Goal: Answer question/provide support: Share knowledge or assist other users

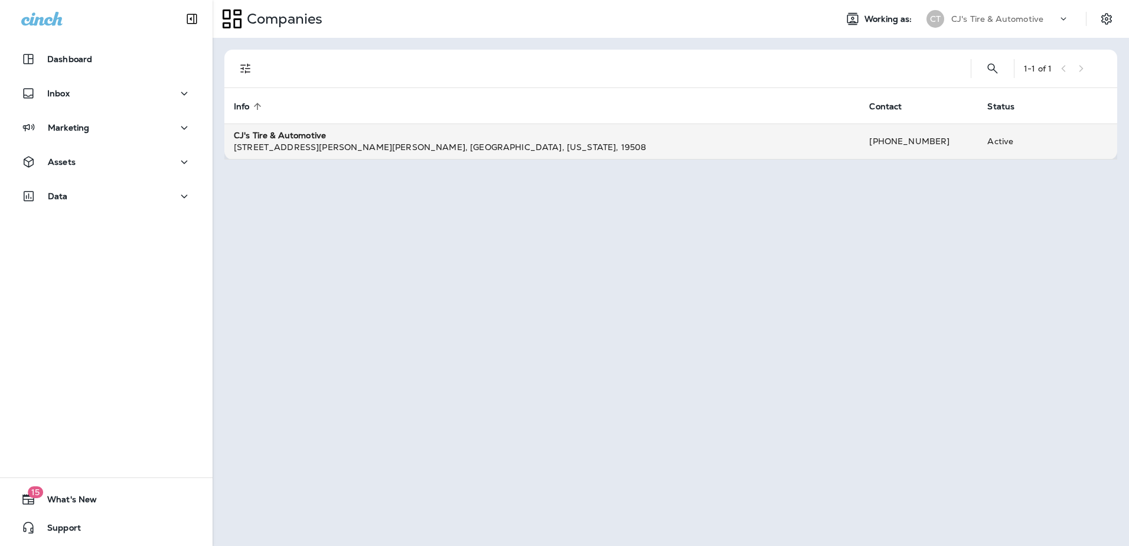
click at [311, 132] on strong "CJ's Tire & Automotive" at bounding box center [280, 135] width 92 height 11
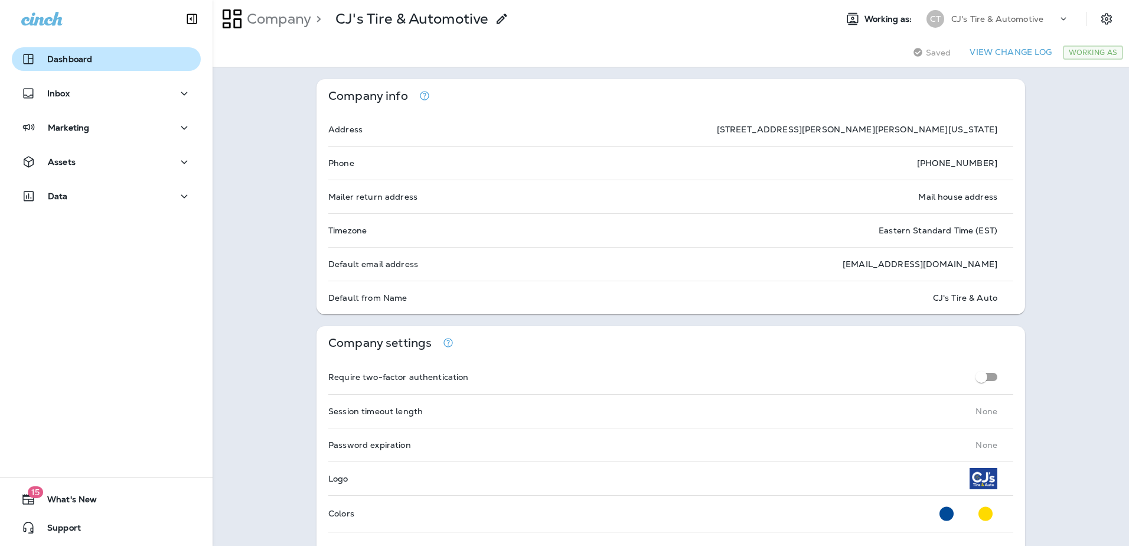
click at [67, 56] on p "Dashboard" at bounding box center [69, 58] width 45 height 9
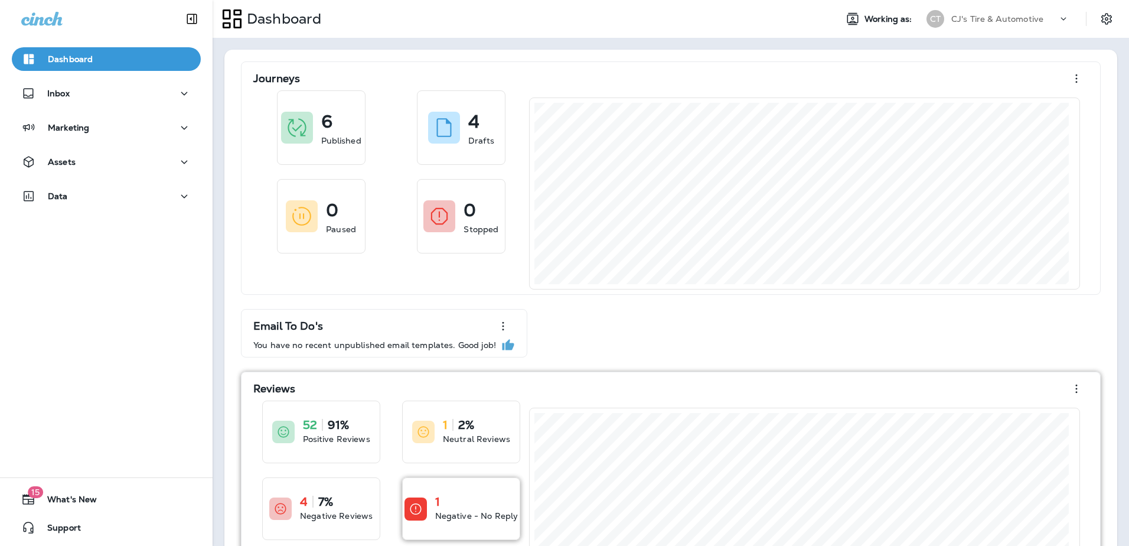
click at [471, 513] on p "Negative - No Reply" at bounding box center [476, 516] width 83 height 12
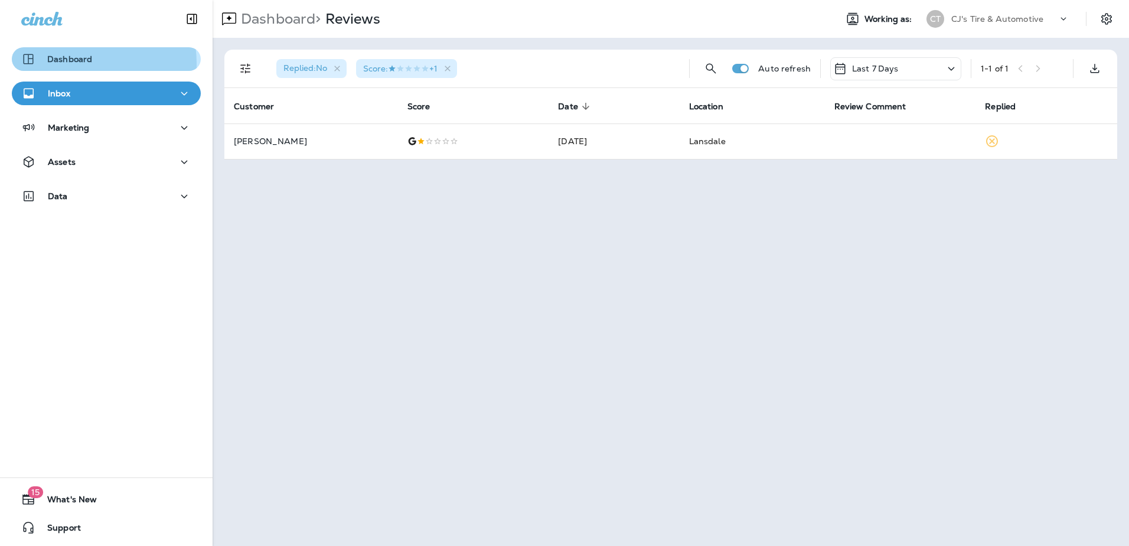
click at [67, 64] on p "Dashboard" at bounding box center [69, 58] width 45 height 9
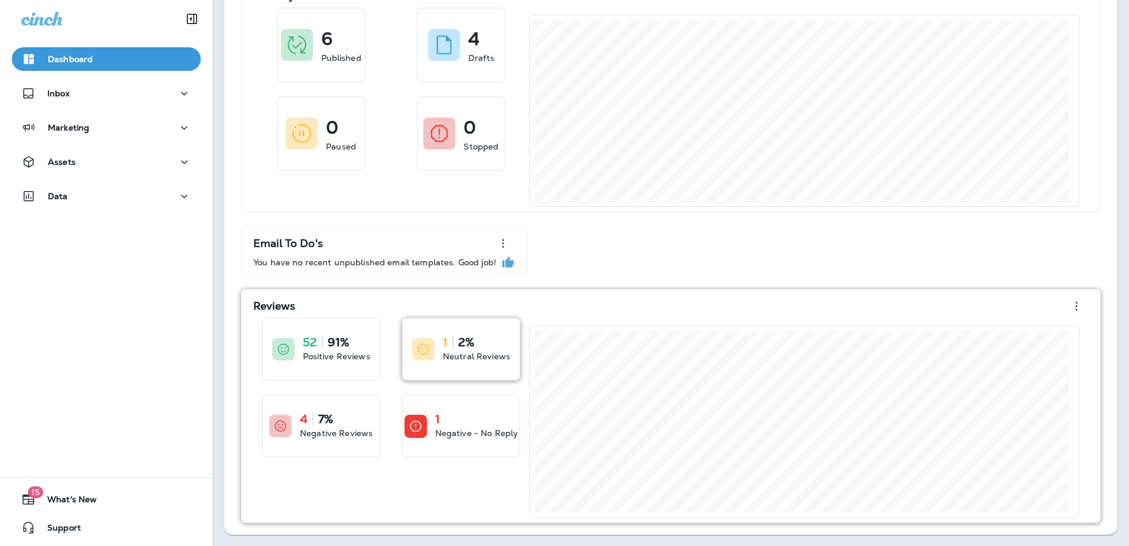
scroll to position [83, 0]
click at [350, 433] on p "Negative Reviews" at bounding box center [336, 432] width 73 height 12
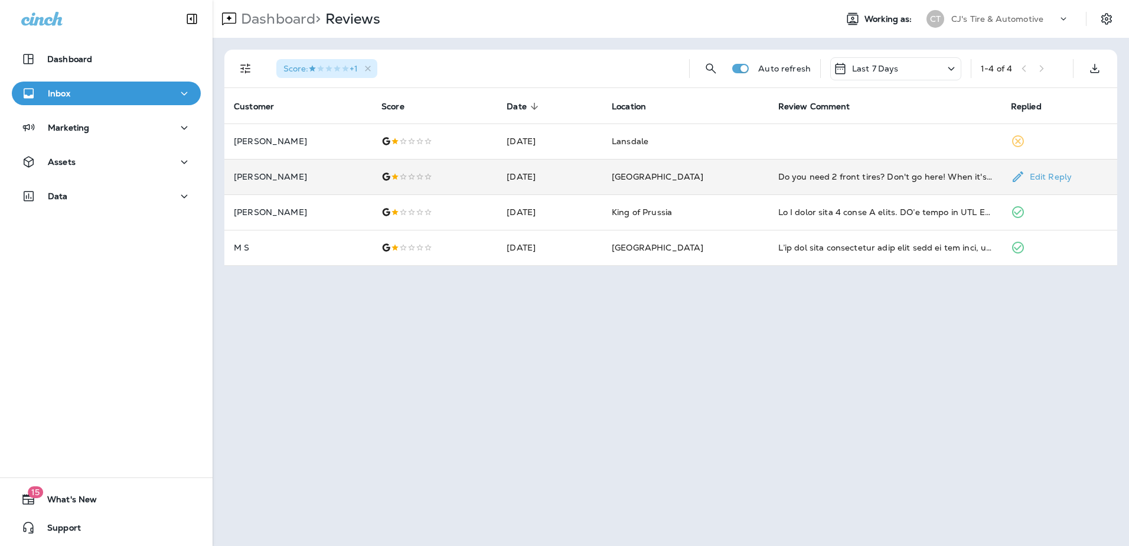
click at [1033, 177] on p "Edit Reply" at bounding box center [1048, 176] width 47 height 9
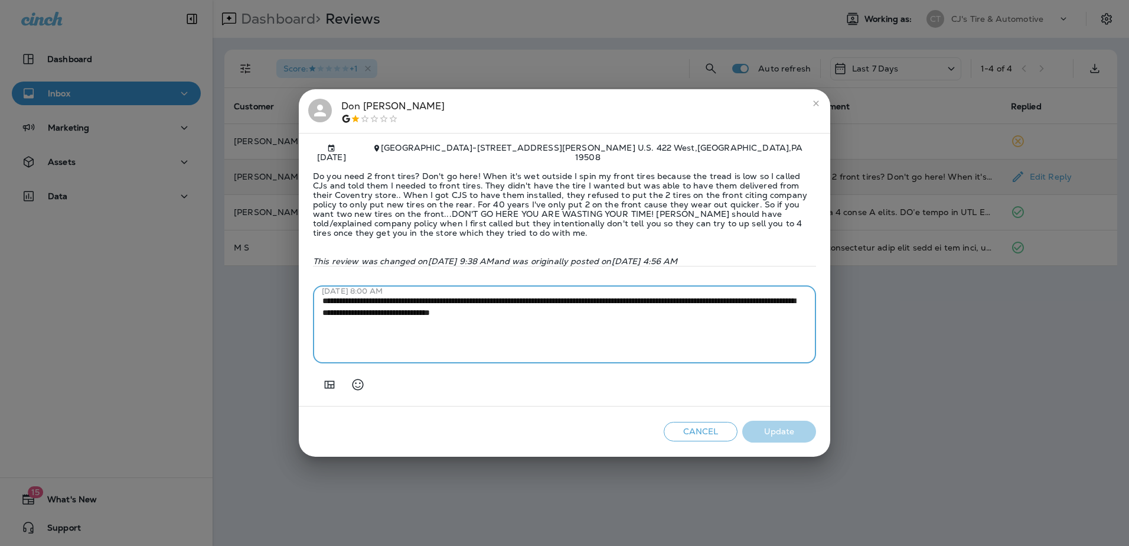
drag, startPoint x: 675, startPoint y: 328, endPoint x: 158, endPoint y: 255, distance: 521.8
click at [158, 255] on div "[PERSON_NAME] [DATE] [GEOGRAPHIC_DATA] - [STREET_ADDRESS][PERSON_NAME] Do you n…" at bounding box center [564, 273] width 1129 height 546
paste textarea "**********"
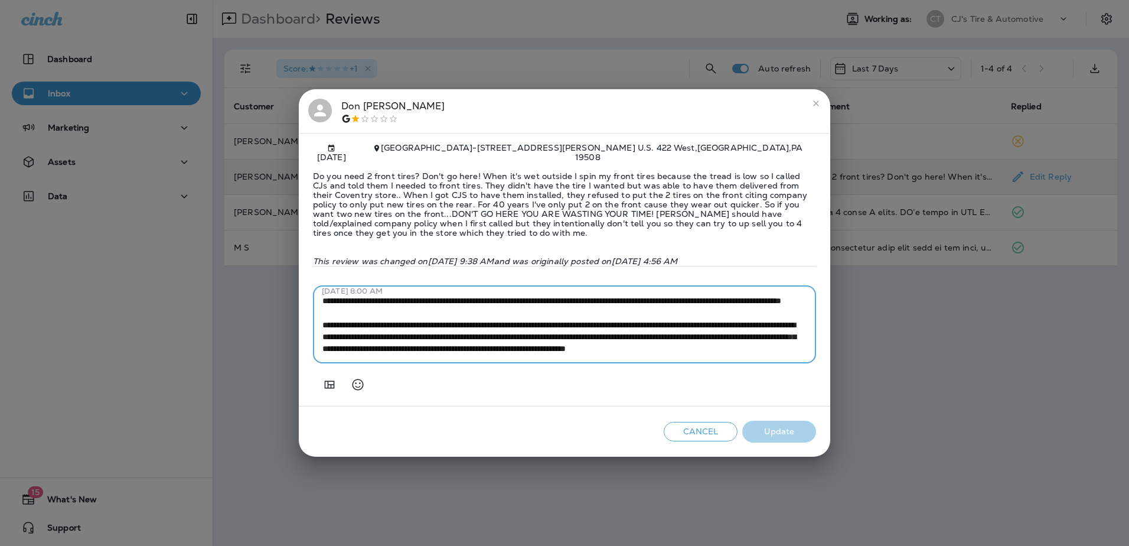
scroll to position [119, 0]
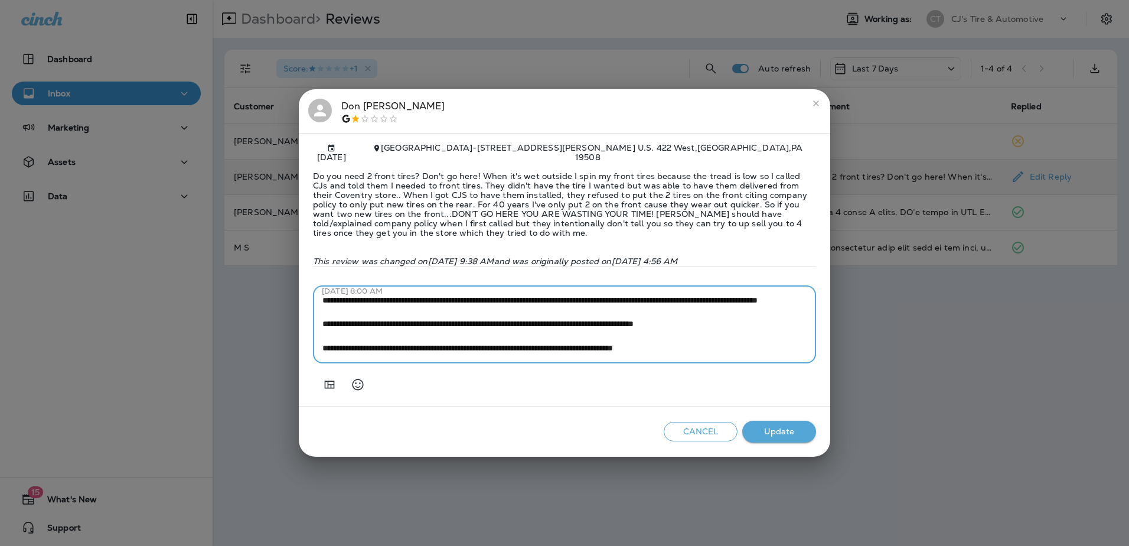
type textarea "**********"
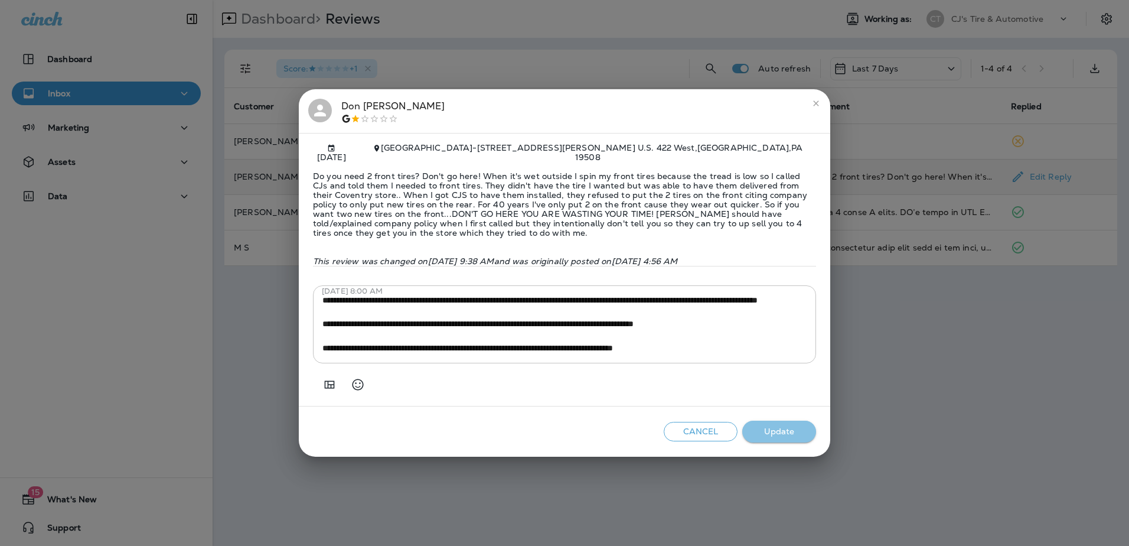
click at [788, 434] on button "Update" at bounding box center [779, 432] width 74 height 22
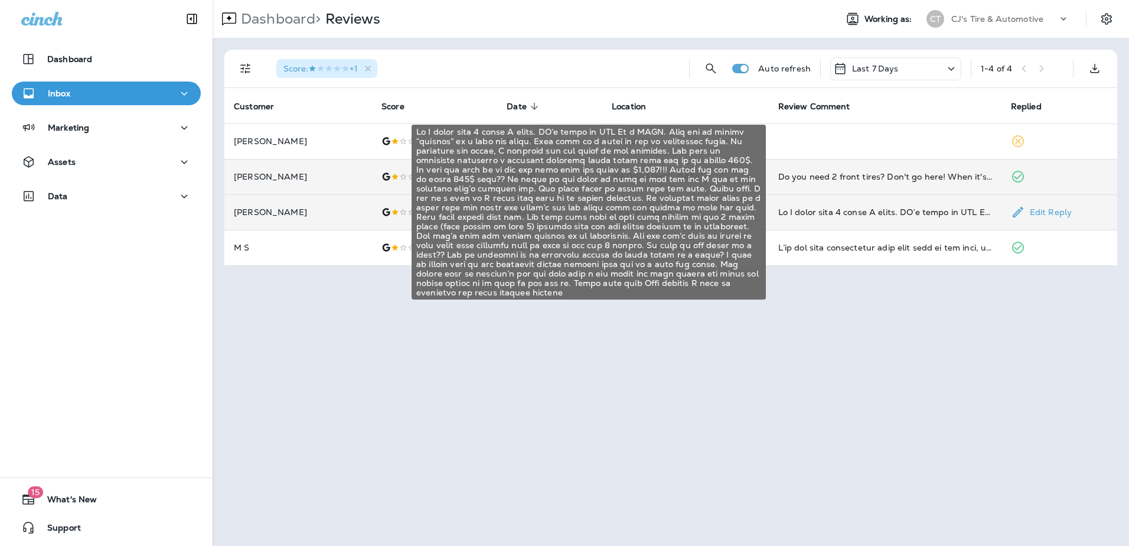
click at [902, 212] on div "If I could give 0 stars I would. CJ’s tires in KOP Is a JOKE. John the so calle…" at bounding box center [885, 212] width 214 height 12
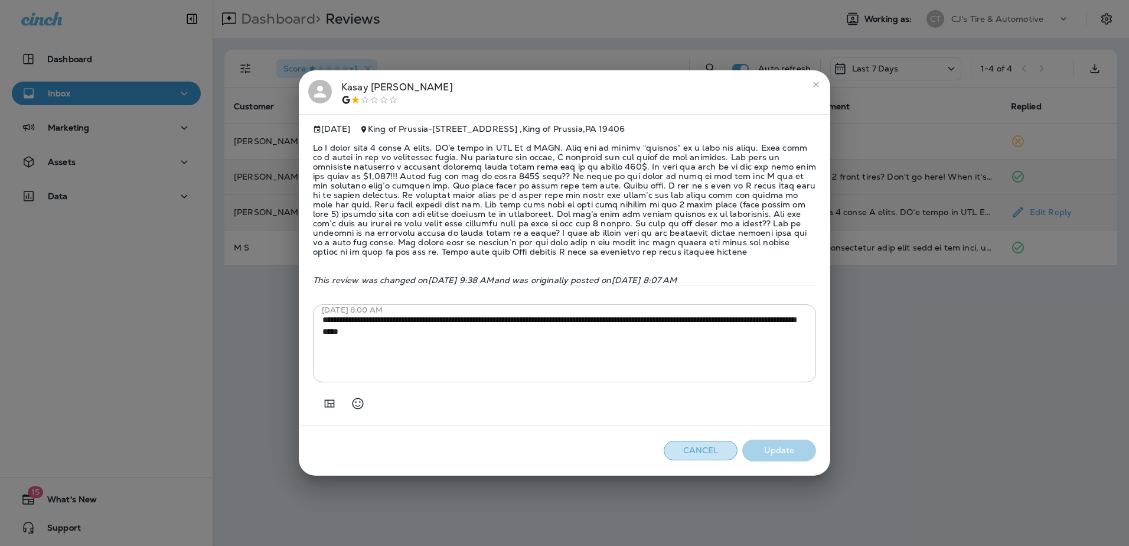
click at [690, 456] on button "Cancel" at bounding box center [701, 450] width 74 height 19
